Goal: Task Accomplishment & Management: Use online tool/utility

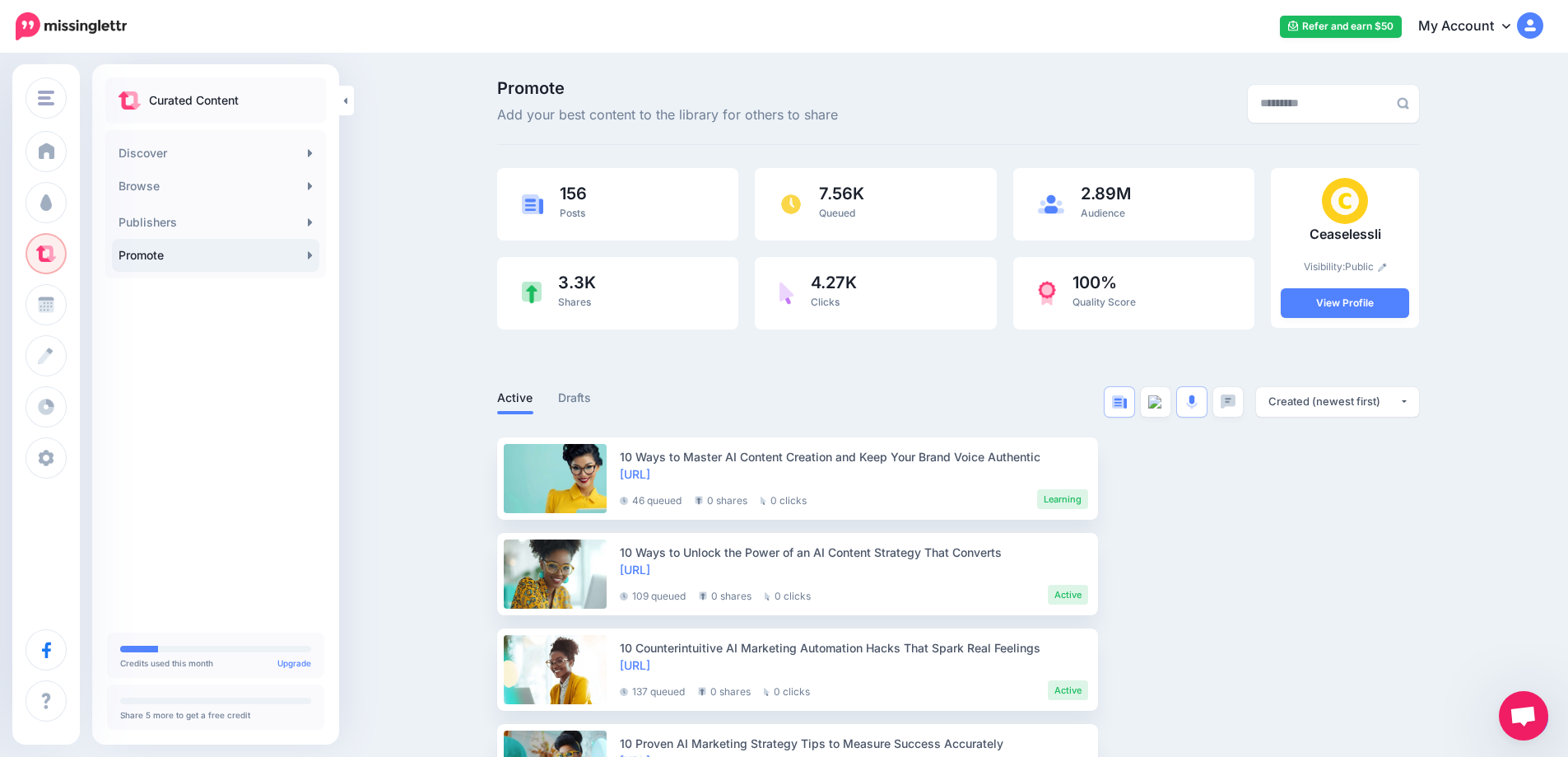
click at [317, 256] on link "Promote" at bounding box center [216, 255] width 208 height 33
click at [312, 261] on icon at bounding box center [310, 254] width 5 height 13
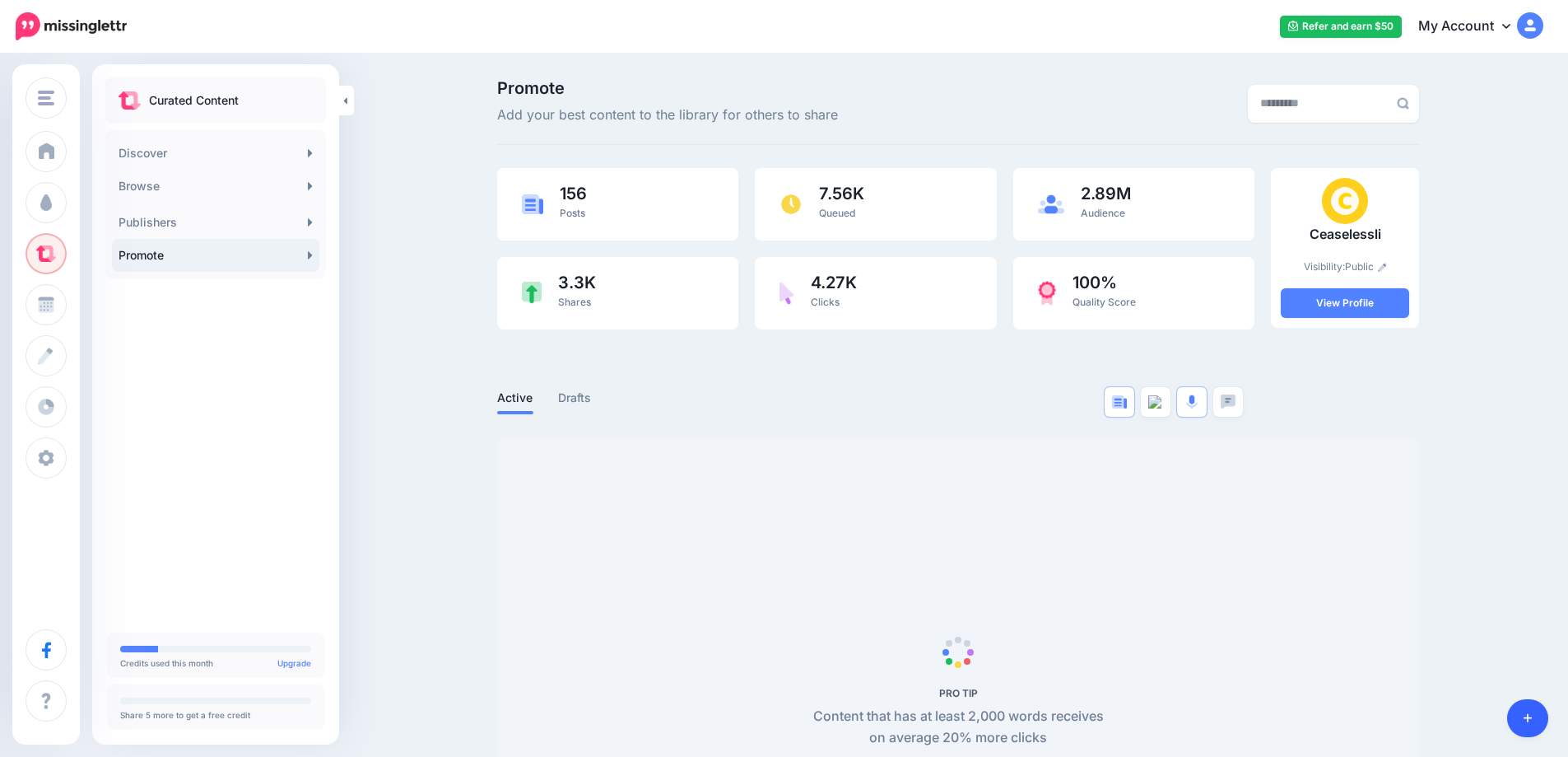
click at [1530, 718] on icon at bounding box center [1528, 718] width 9 height 9
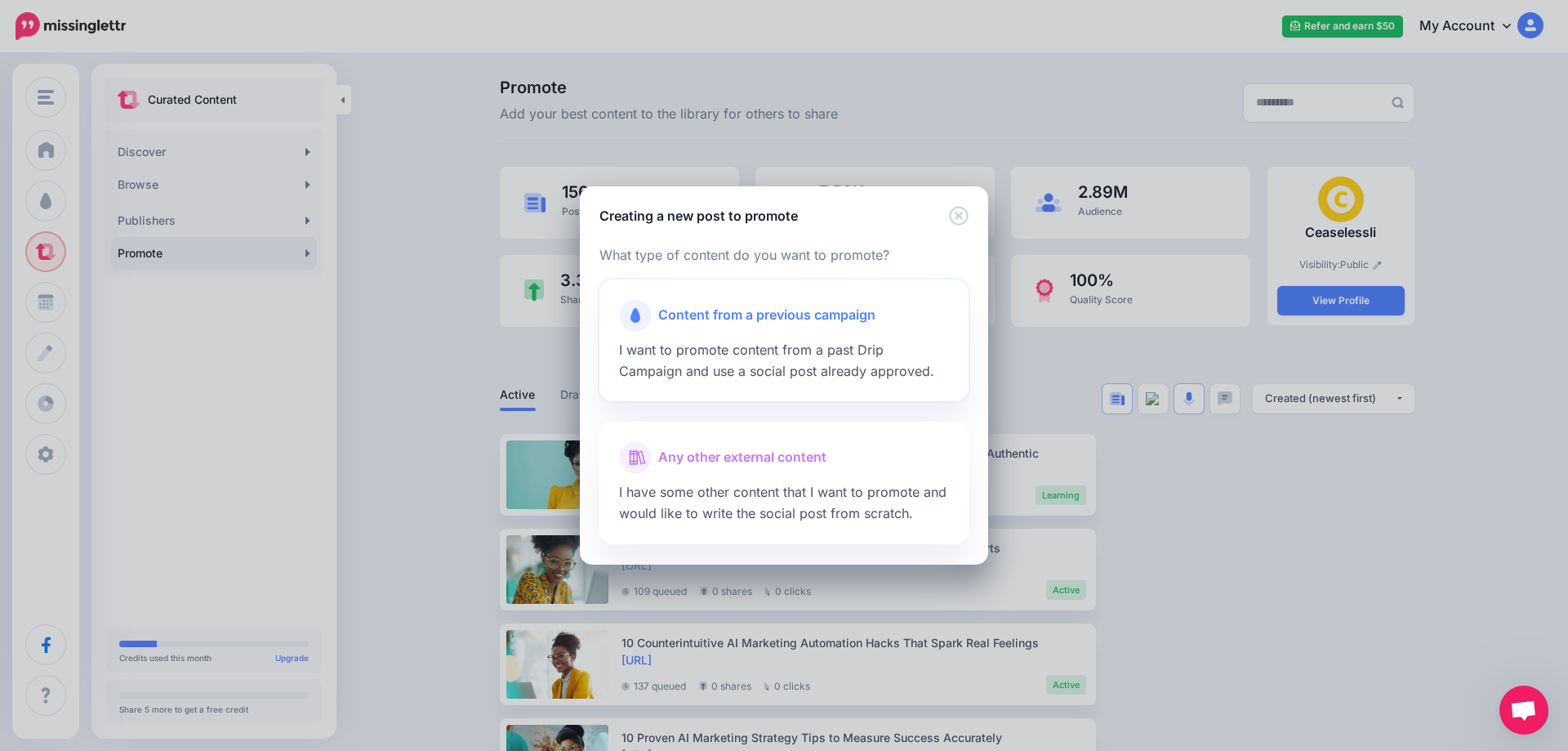
click at [783, 334] on div at bounding box center [783, 335] width 330 height 8
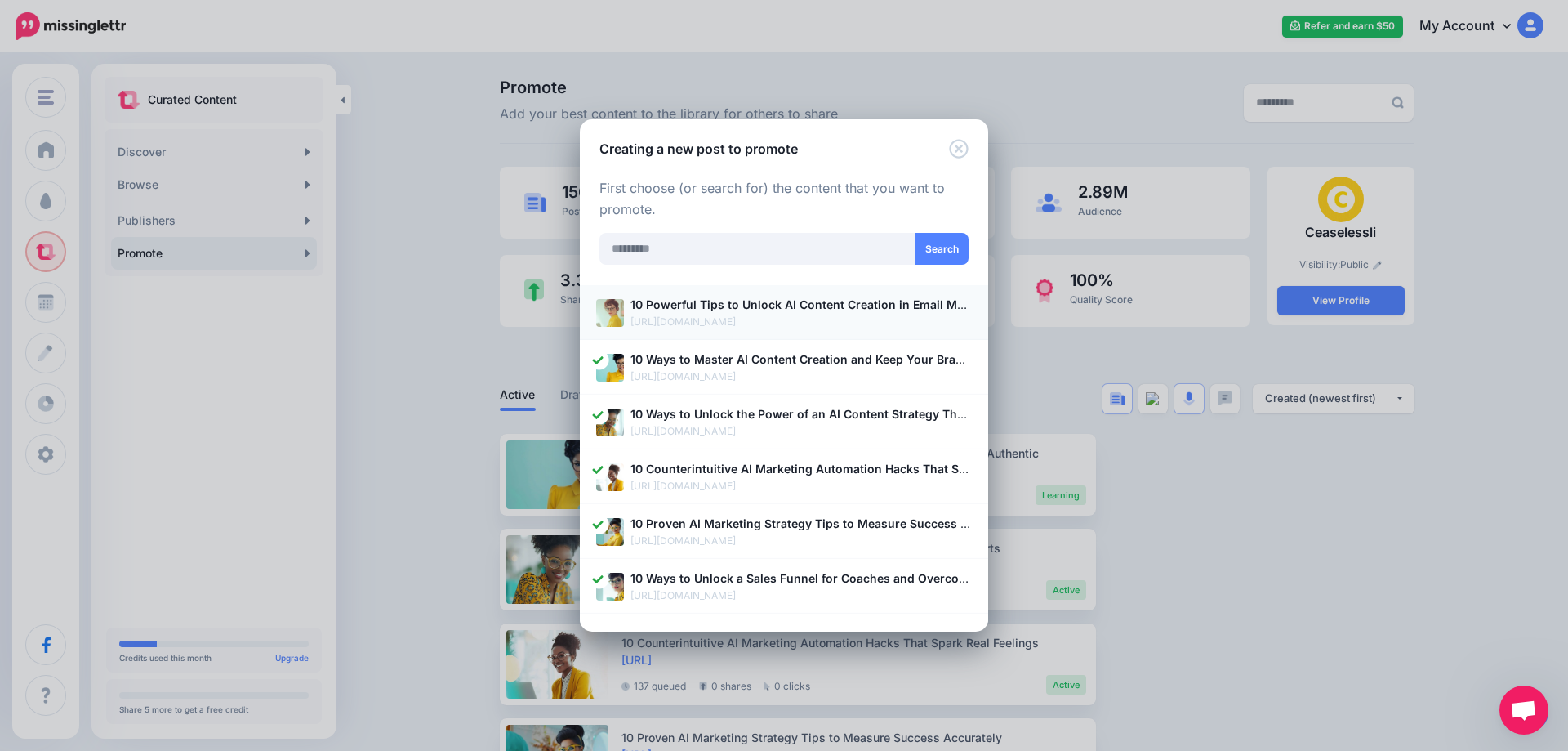
click at [709, 319] on p "https://ceaselessli.com/blog/10-powerful-tips-to-unlock-ai-content-creation-in-…" at bounding box center [801, 321] width 341 height 17
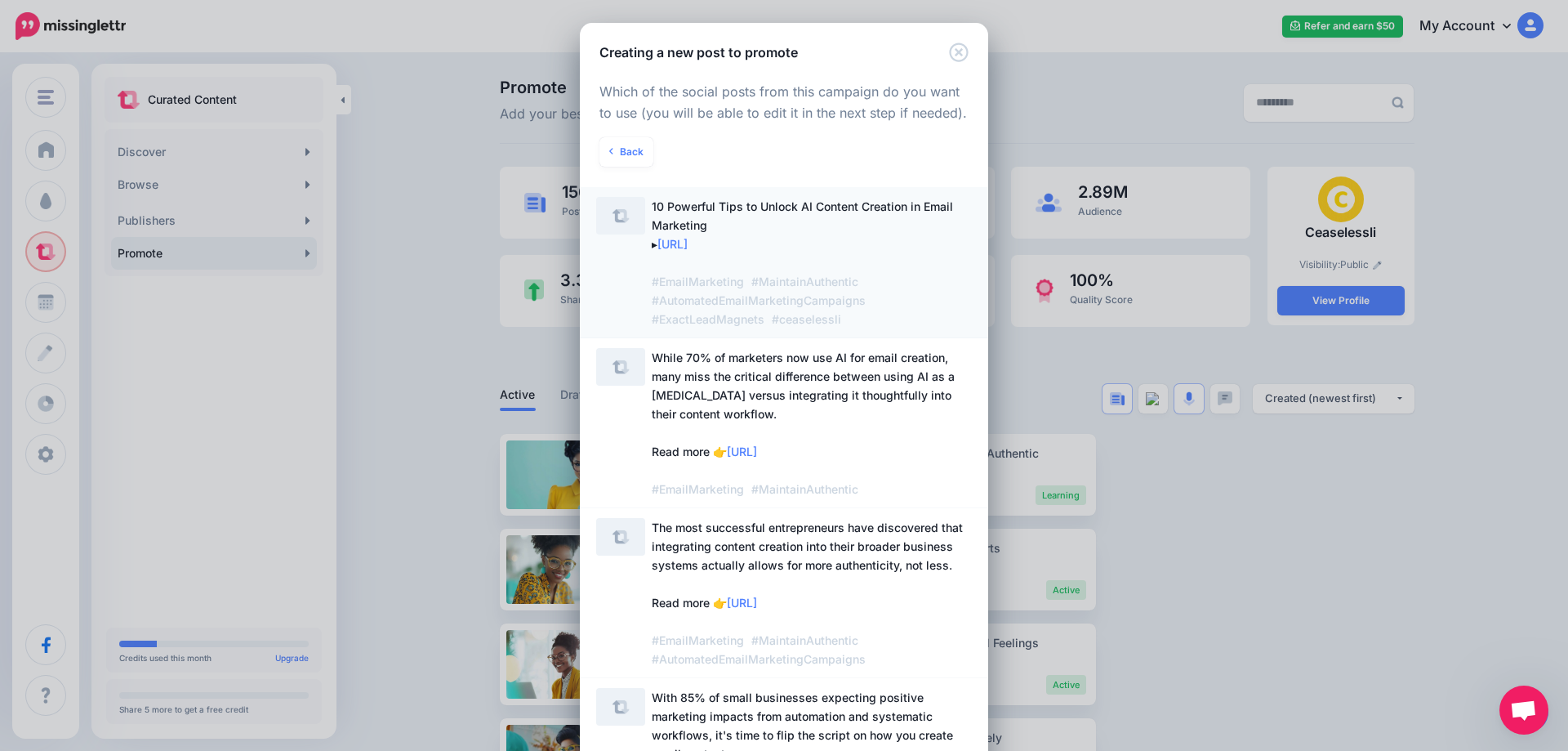
click at [718, 211] on span "10 Powerful Tips to Unlock AI Content Creation in Email Marketing ▸ https://ltt…" at bounding box center [802, 262] width 301 height 126
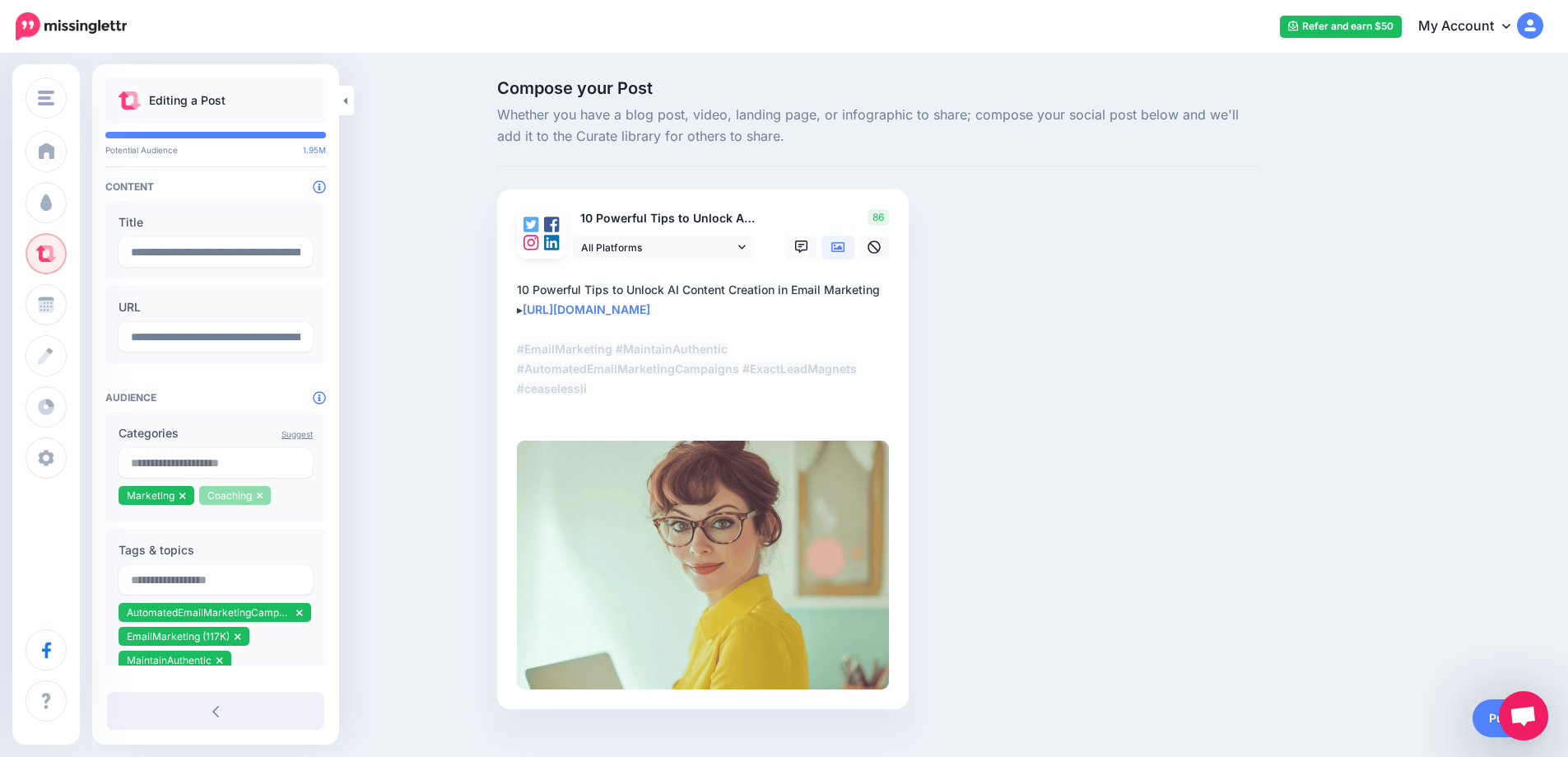
click at [263, 495] on li "Coaching" at bounding box center [235, 496] width 73 height 19
click at [259, 498] on icon at bounding box center [260, 496] width 6 height 7
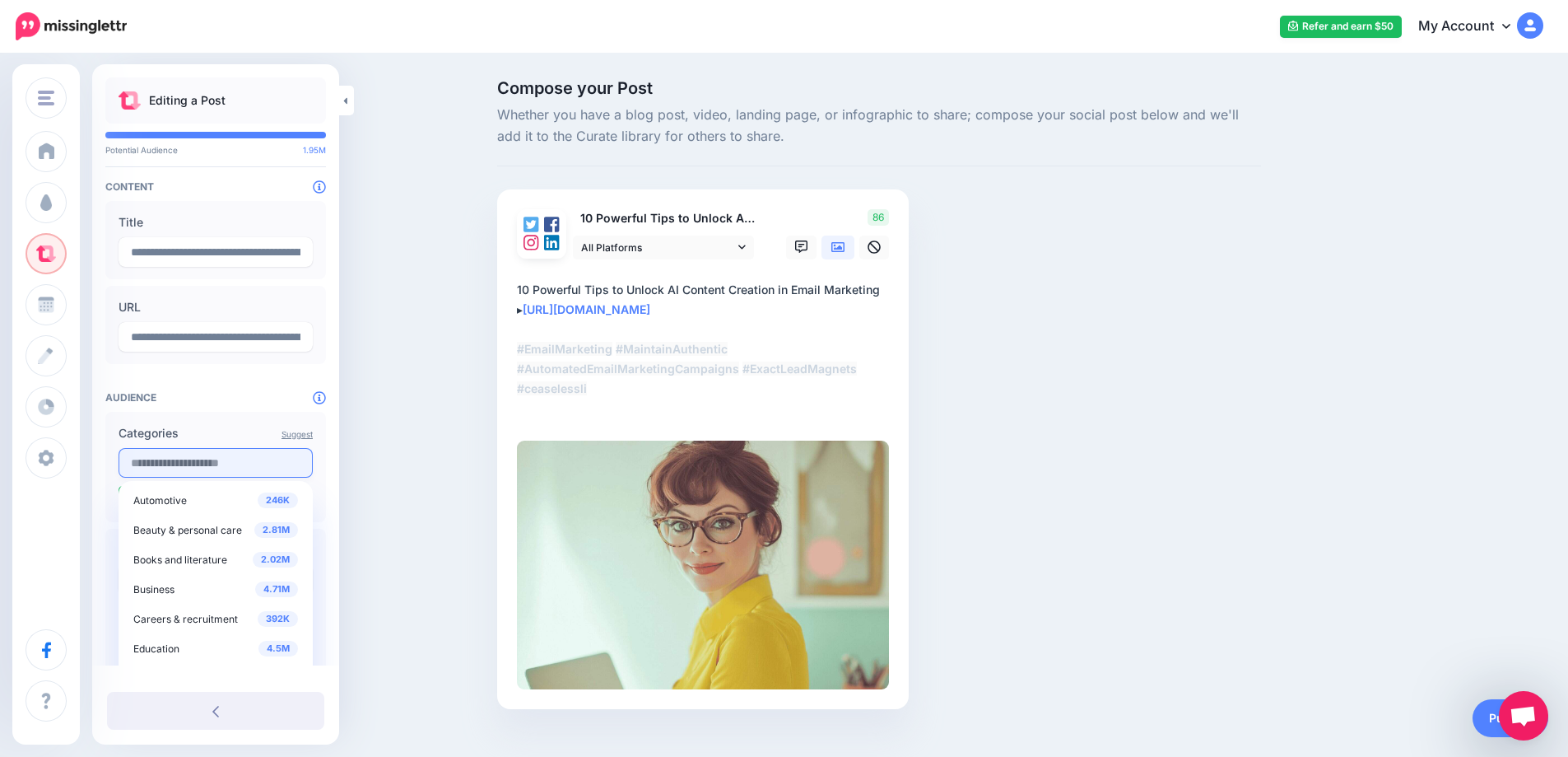
click at [213, 471] on input "text" at bounding box center [216, 463] width 195 height 30
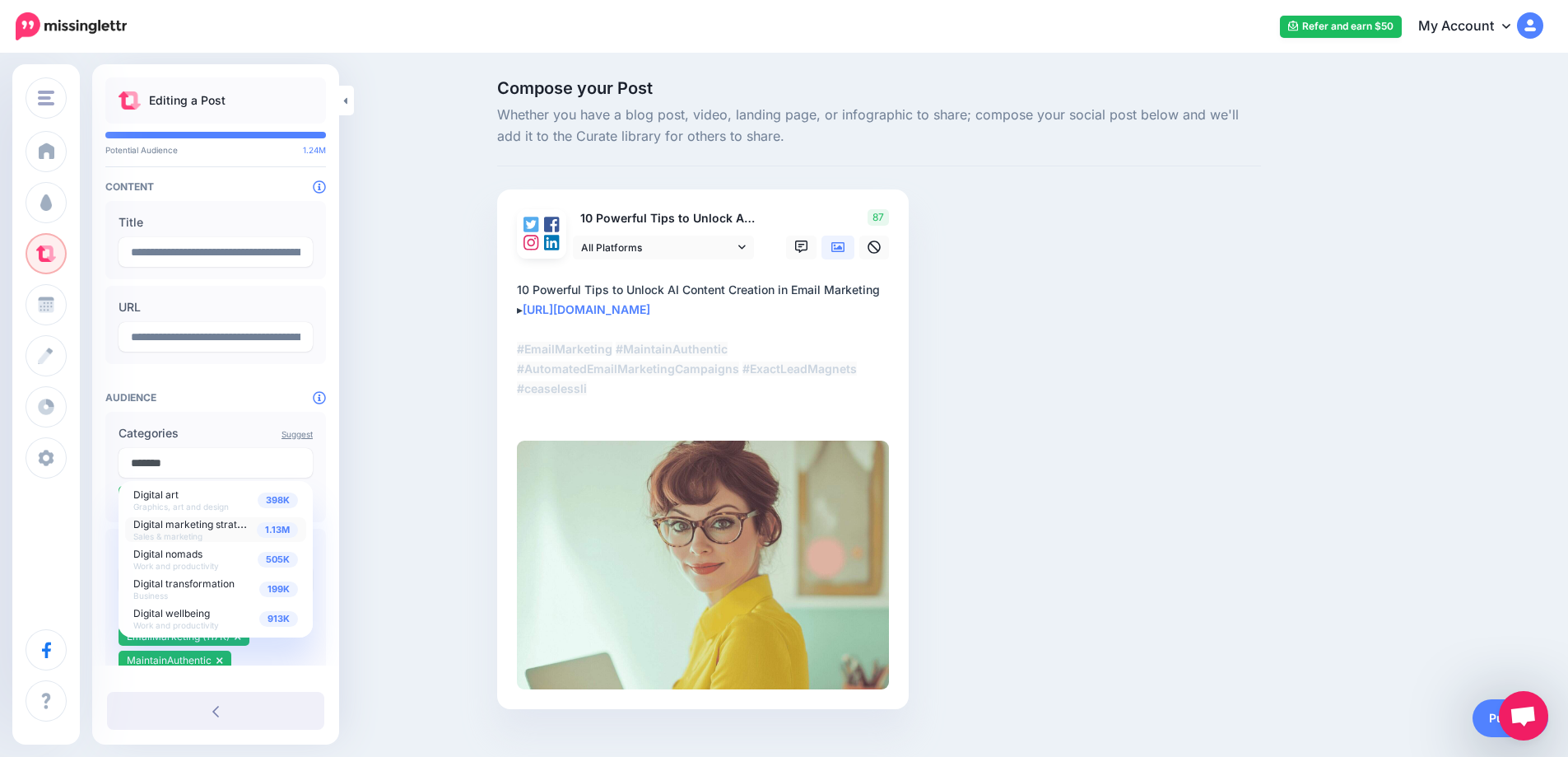
type input "*******"
click at [209, 529] on span "Digital marketing strategy" at bounding box center [194, 523] width 121 height 14
click at [404, 502] on div "Compose your Post Whether you have a blog post, video, landing page, or infogra…" at bounding box center [784, 419] width 1568 height 728
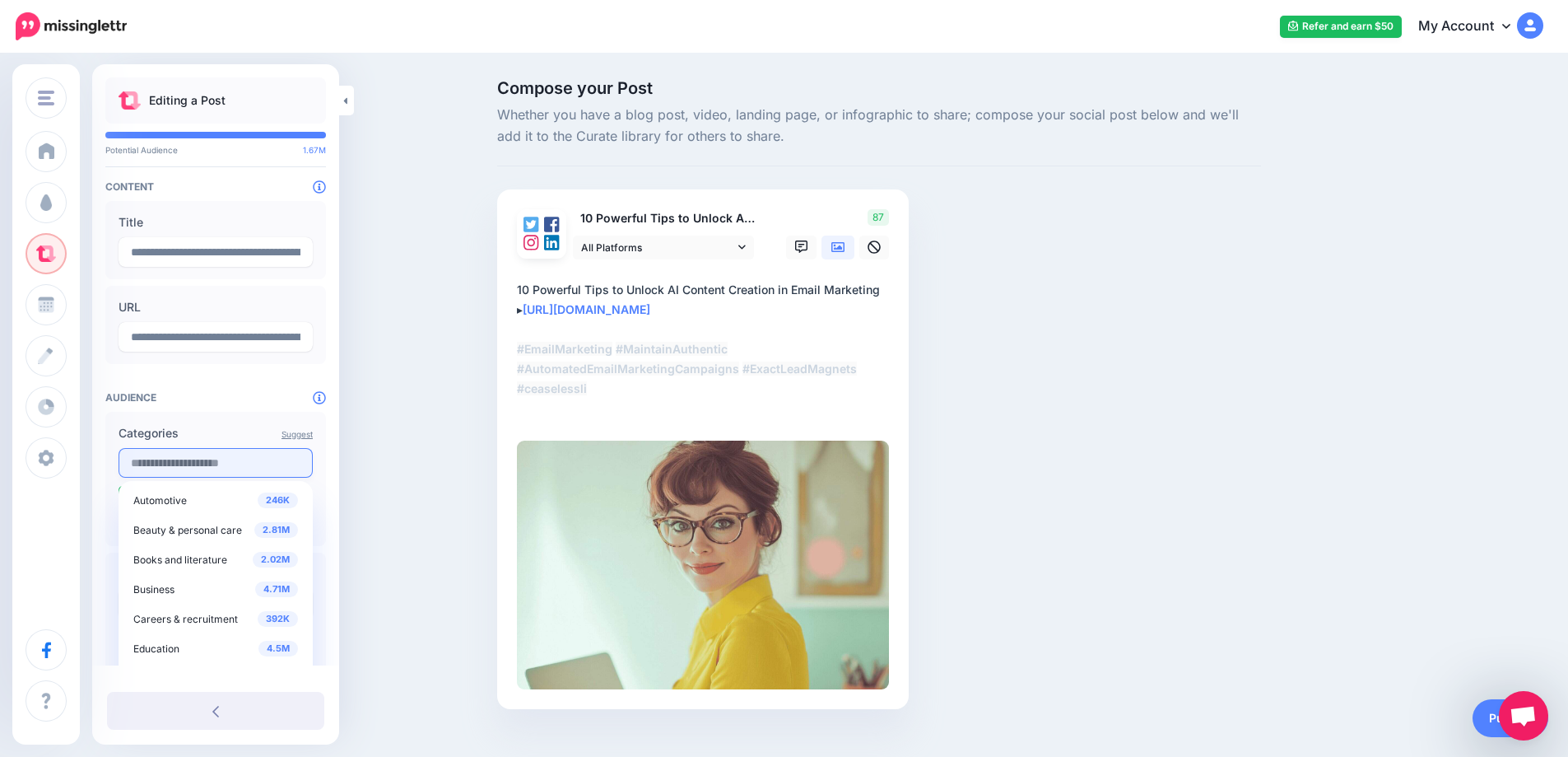
click at [221, 471] on input "text" at bounding box center [216, 463] width 195 height 30
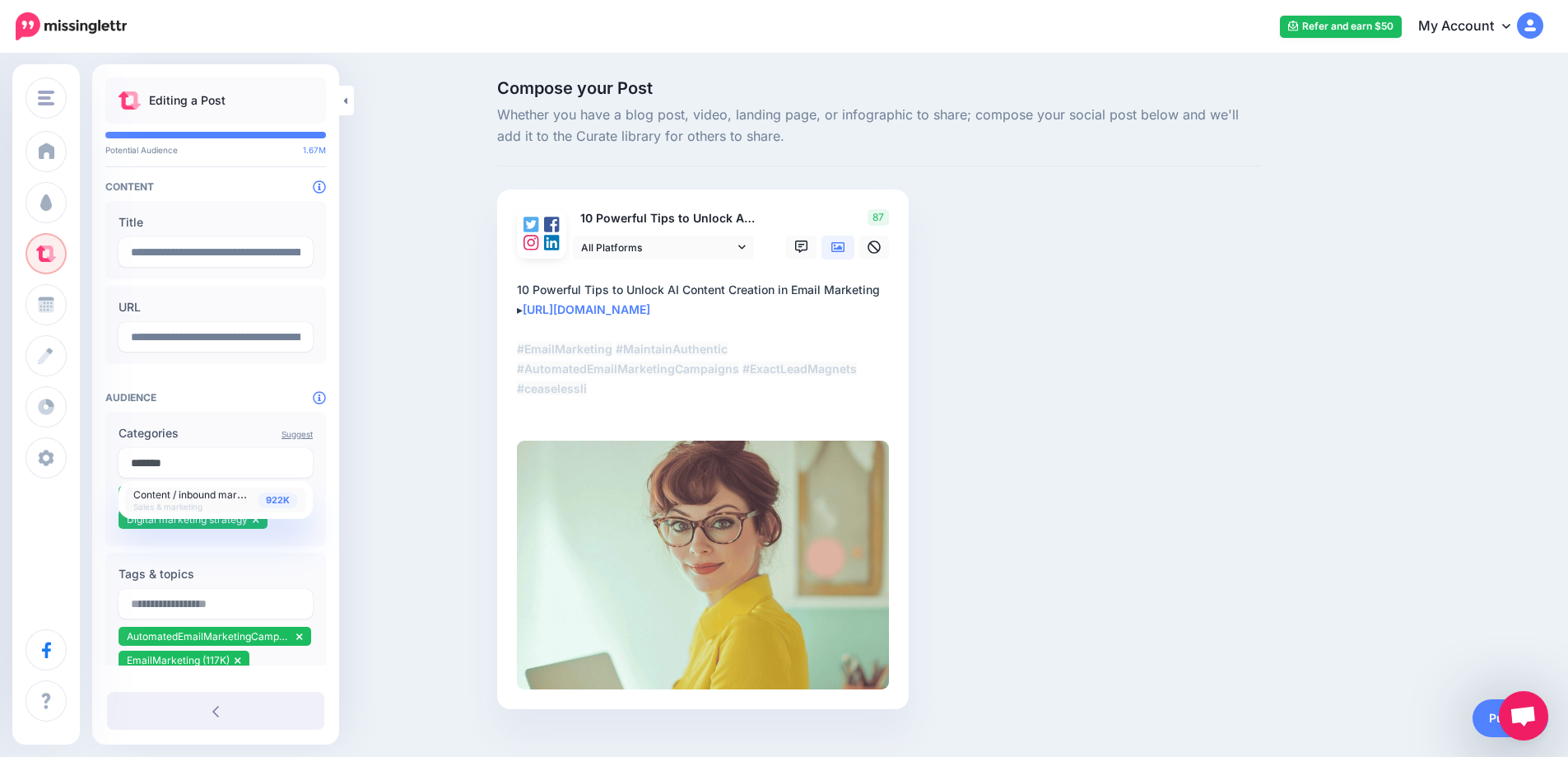
type input "*******"
click at [232, 501] on span "Content / inbound marketing" at bounding box center [199, 494] width 132 height 14
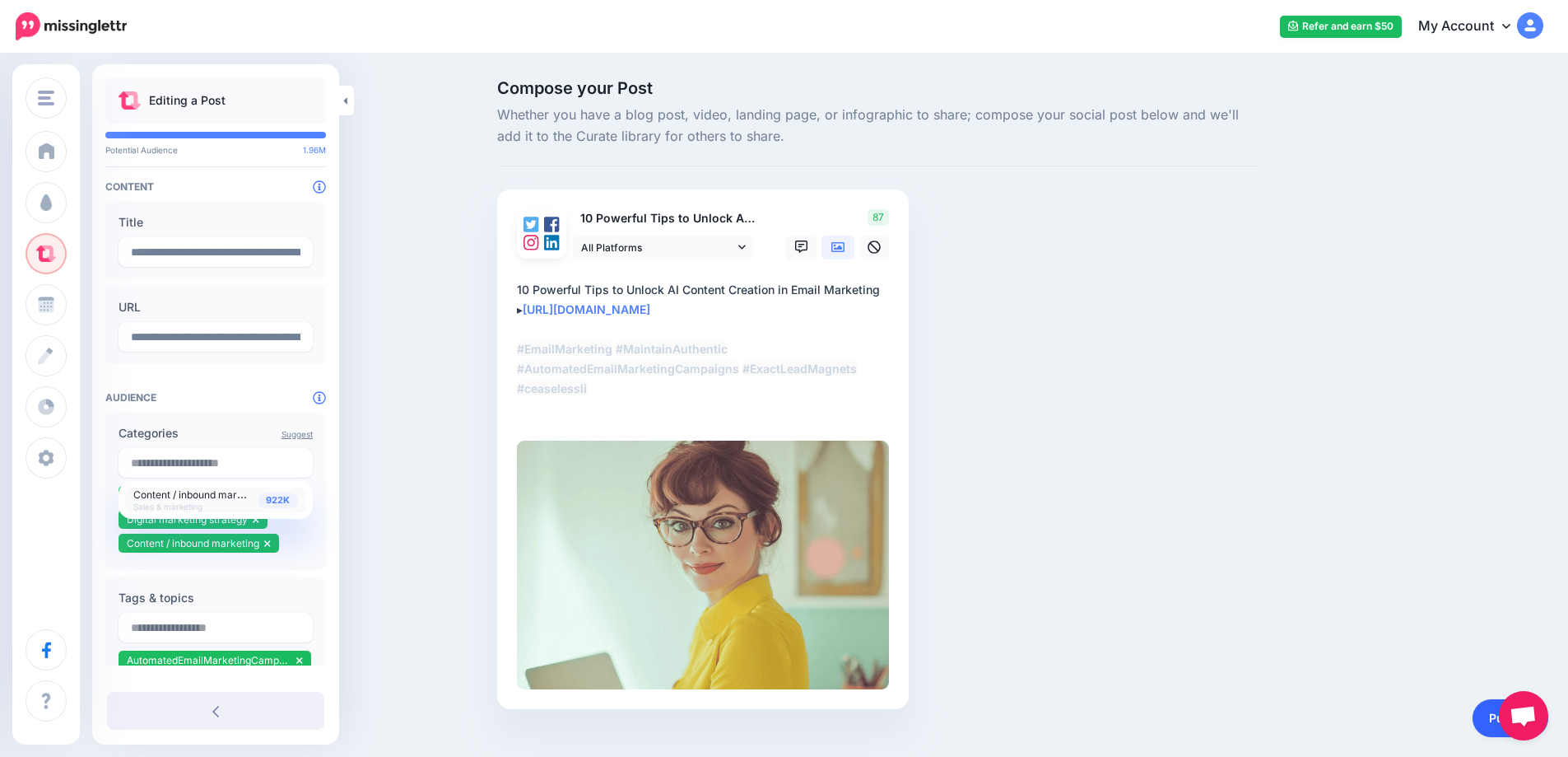
click at [1492, 725] on link "Publish" at bounding box center [1510, 718] width 75 height 38
